Goal: Find specific page/section: Find specific page/section

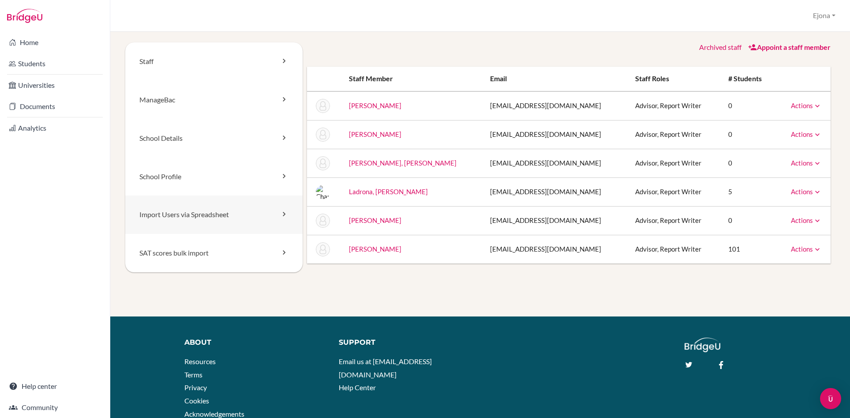
click at [204, 218] on link "Import Users via Spreadsheet" at bounding box center [213, 214] width 177 height 38
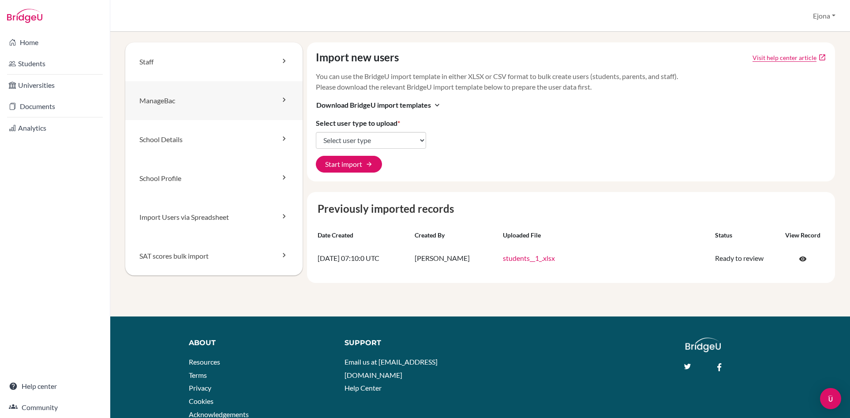
click at [220, 106] on link "ManageBac" at bounding box center [213, 100] width 177 height 39
